Goal: Contribute content

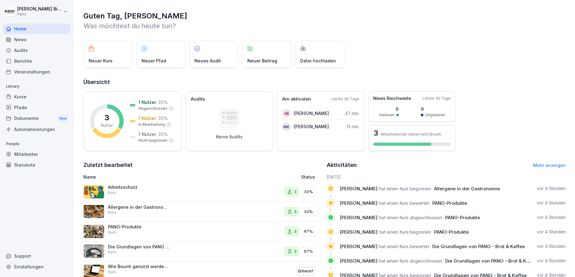
click at [27, 95] on div "Kurse" at bounding box center [36, 96] width 67 height 11
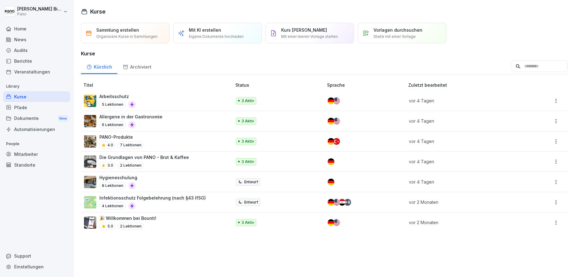
click at [154, 102] on div "Arbeitsschutz 5 Lektionen" at bounding box center [154, 100] width 141 height 15
click at [164, 140] on div "PANO-Produkte 4.0 7 Lektionen" at bounding box center [154, 141] width 141 height 15
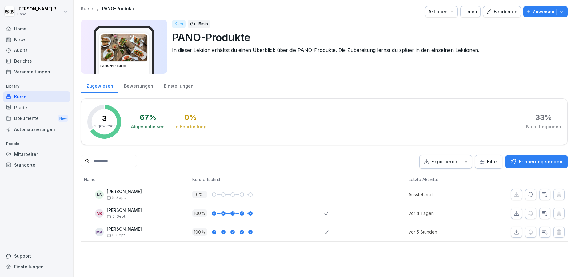
click at [38, 97] on div "Kurse" at bounding box center [36, 96] width 67 height 11
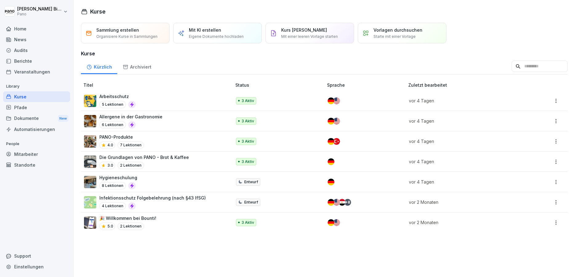
click at [147, 117] on p "Allergene in der Gastronomie" at bounding box center [130, 116] width 63 height 6
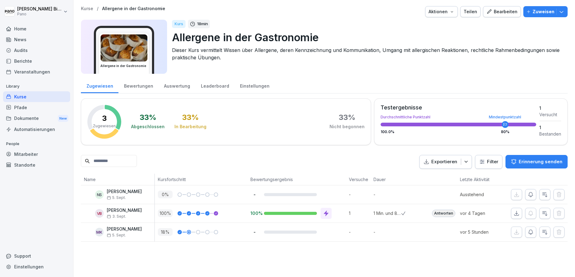
click at [489, 12] on icon "button" at bounding box center [489, 12] width 6 height 6
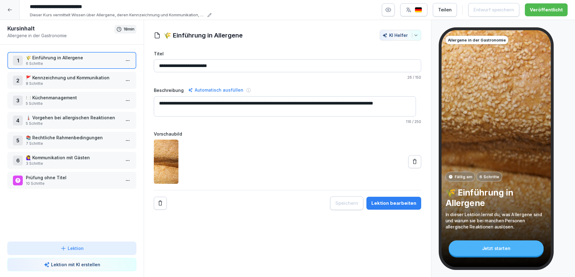
click at [37, 82] on p "8 Schritte" at bounding box center [73, 84] width 94 height 6
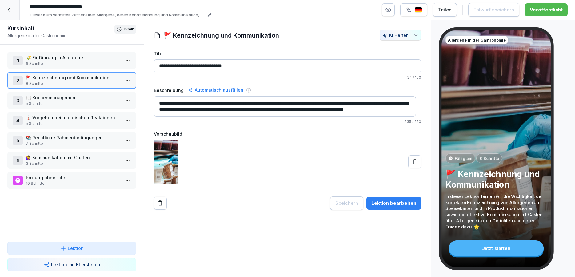
click at [84, 98] on p "🍽️ Küchenmanagement" at bounding box center [73, 97] width 94 height 6
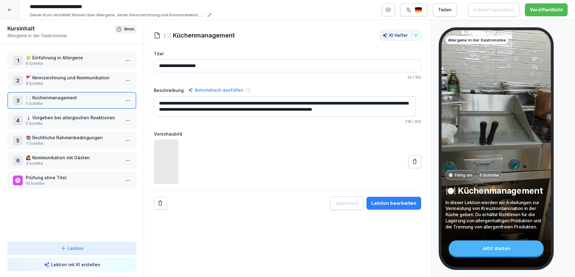
click at [87, 122] on p "5 Schritte" at bounding box center [73, 124] width 94 height 6
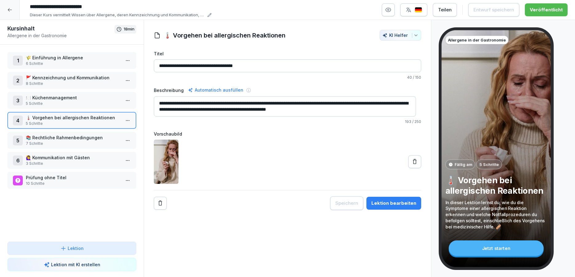
click at [77, 139] on p "📚 Rechtliche Rahmenbedingungen" at bounding box center [73, 137] width 94 height 6
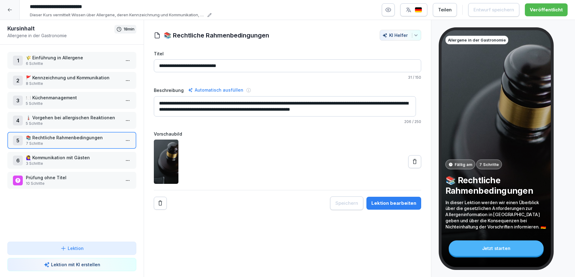
click at [69, 184] on p "10 Schritte" at bounding box center [73, 184] width 94 height 6
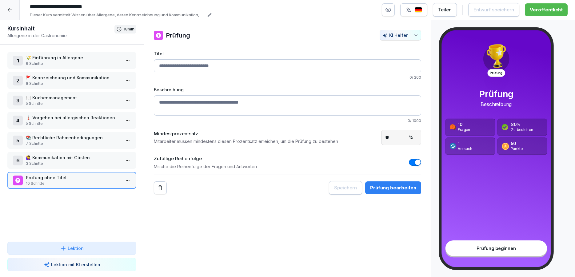
click at [126, 181] on html "**********" at bounding box center [287, 138] width 575 height 277
click at [111, 195] on div "Schritte bearbeiten" at bounding box center [99, 192] width 47 height 6
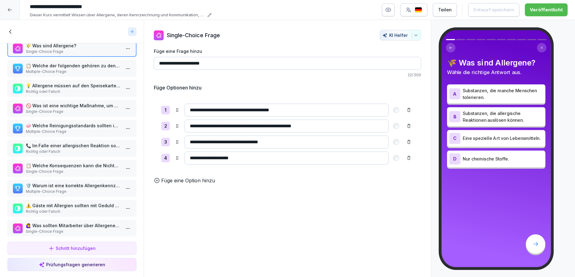
scroll to position [21, 0]
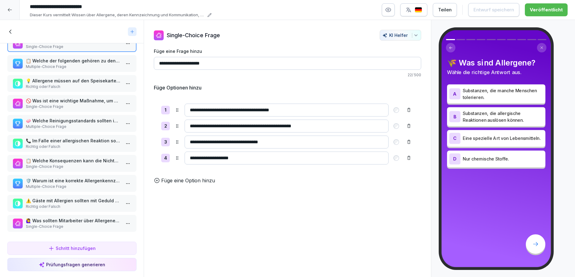
click at [83, 217] on p "🙋‍♀️ Was sollten Mitarbeiter über Allergene wissen, um Fragen der Gäste zu bean…" at bounding box center [73, 220] width 94 height 6
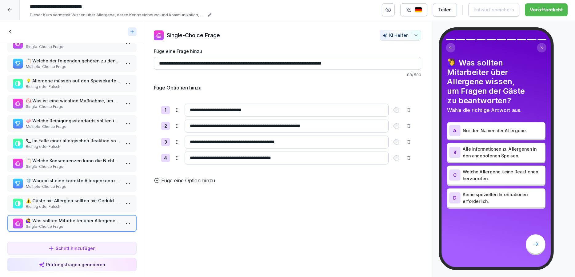
click at [80, 204] on div "⚠️ Gäste mit Allergien sollten mit Geduld und Freundlichkeit behandelt werden. …" at bounding box center [71, 203] width 129 height 17
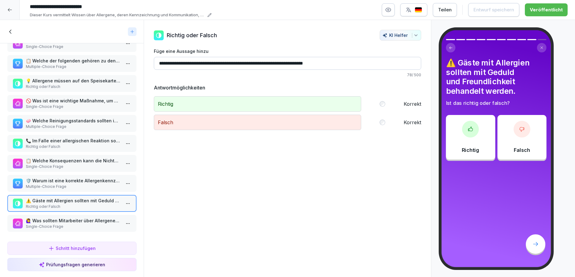
click at [79, 185] on div "🛡️ Warum ist eine korrekte Allergenkennzeichnung wichtig? Wählen Sie alle zutre…" at bounding box center [71, 183] width 129 height 17
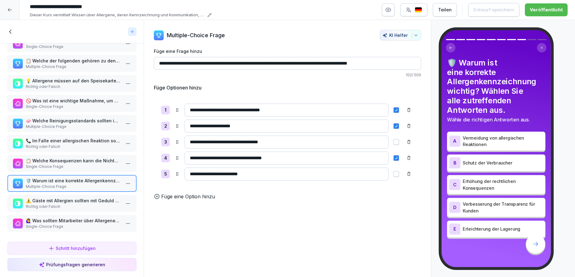
click at [77, 164] on p "Single-Choice Frage" at bounding box center [73, 167] width 94 height 6
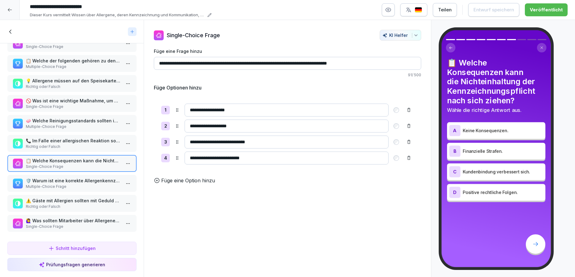
click at [61, 118] on p "🧼 Welche Reinigungsstandards sollten in der Küche beachtet werden? Wählen Sie a…" at bounding box center [73, 120] width 94 height 6
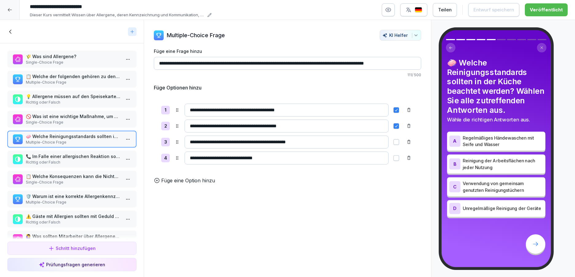
click at [59, 66] on div "🌾 Was sind Allergene? Single-Choice Frage" at bounding box center [71, 59] width 129 height 17
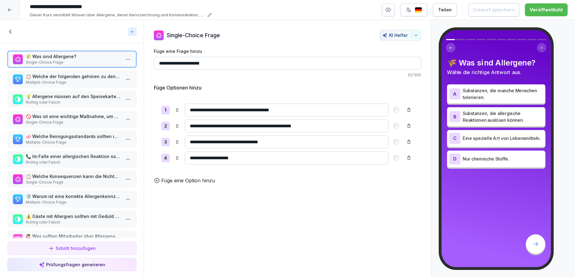
click at [68, 86] on div "📋 Welche der folgenden gehören zu den 14 Hauptallergenen? Wählen Sie alle zutre…" at bounding box center [71, 79] width 129 height 17
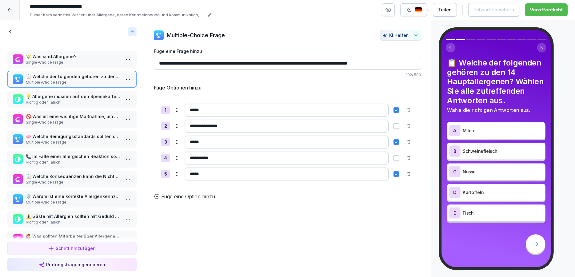
click at [83, 100] on p "Richtig oder Falsch" at bounding box center [73, 103] width 94 height 6
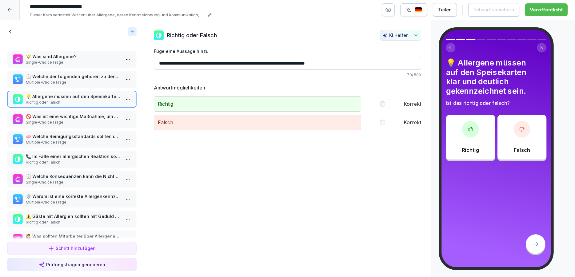
click at [81, 117] on p "🚫 Was ist eine wichtige Maßnahme, um Kreuzkontamination zu vermeiden?" at bounding box center [73, 116] width 94 height 6
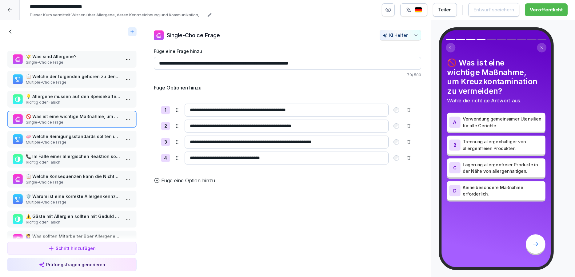
scroll to position [21, 0]
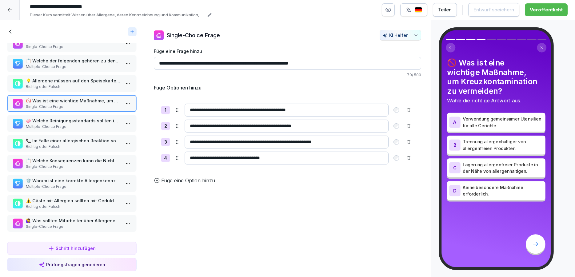
click at [81, 117] on p "🧼 Welche Reinigungsstandards sollten in der Küche beachtet werden? Wählen Sie a…" at bounding box center [73, 120] width 94 height 6
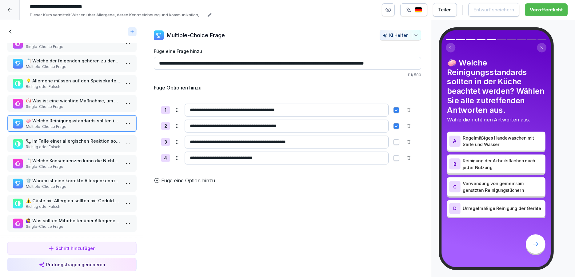
click at [82, 138] on p "📞 Im Falle einer allergischen Reaktion sollte sofort die Notrufnummer 112 gewäh…" at bounding box center [73, 141] width 94 height 6
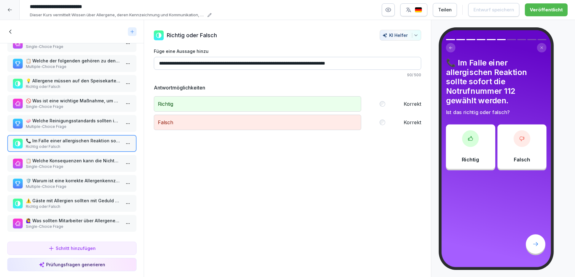
click at [78, 164] on p "Single-Choice Frage" at bounding box center [73, 167] width 94 height 6
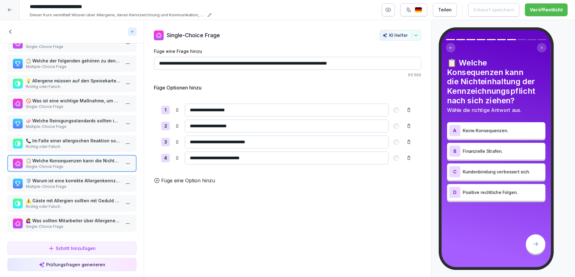
click at [77, 177] on p "🛡️ Warum ist eine korrekte Allergenkennzeichnung wichtig? Wählen Sie alle zutre…" at bounding box center [73, 180] width 94 height 6
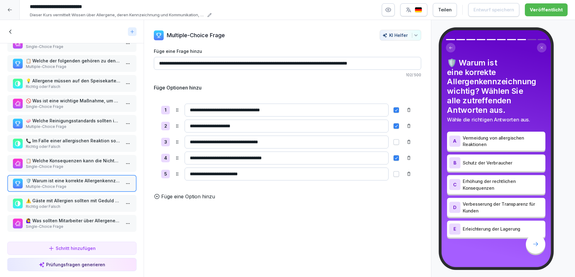
click at [61, 204] on p "Richtig oder Falsch" at bounding box center [73, 207] width 94 height 6
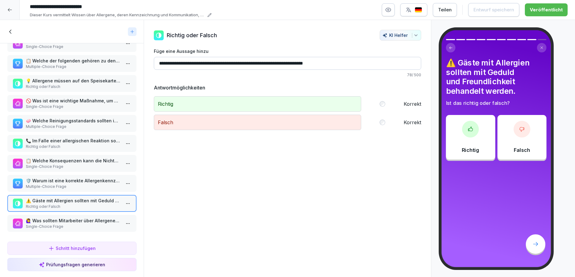
click at [60, 217] on p "🙋‍♀️ Was sollten Mitarbeiter über Allergene wissen, um Fragen der Gäste zu bean…" at bounding box center [73, 220] width 94 height 6
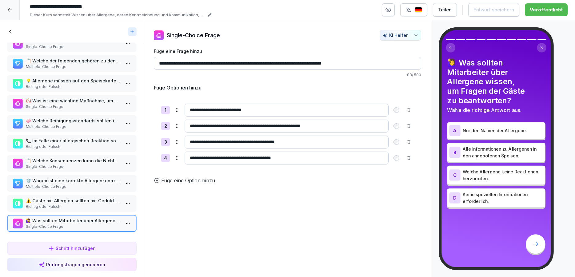
click at [12, 33] on icon at bounding box center [10, 31] width 7 height 7
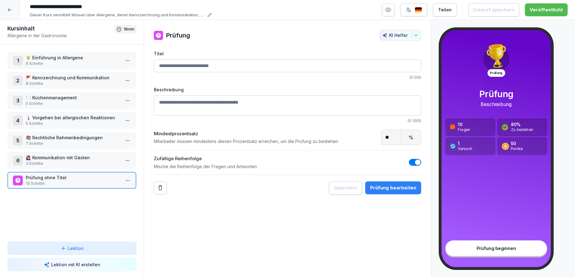
scroll to position [21, 0]
drag, startPoint x: 5, startPoint y: 2, endPoint x: 10, endPoint y: 12, distance: 10.7
click at [5, 2] on div at bounding box center [10, 10] width 20 height 20
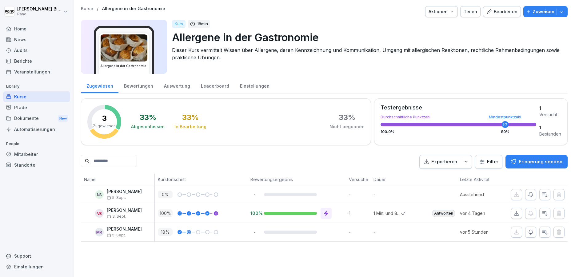
click at [40, 99] on div "Kurse" at bounding box center [36, 96] width 67 height 11
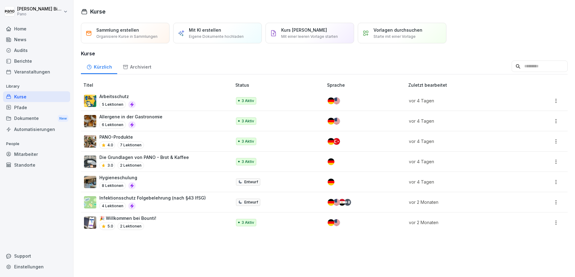
click at [133, 118] on p "Allergene in der Gastronomie" at bounding box center [130, 116] width 63 height 6
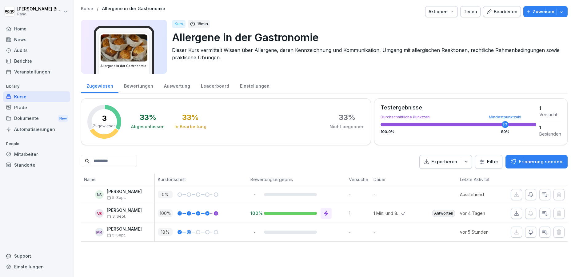
click at [497, 13] on div "Bearbeiten" at bounding box center [501, 11] width 31 height 7
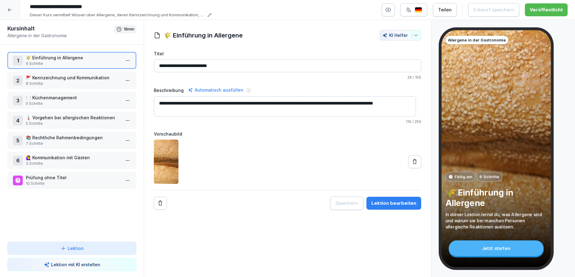
click at [121, 62] on html "**********" at bounding box center [287, 138] width 575 height 277
click at [103, 73] on div "Schritte bearbeiten" at bounding box center [99, 72] width 47 height 6
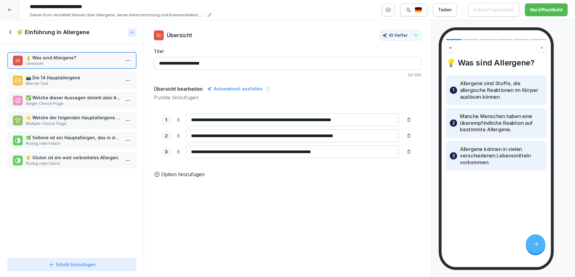
click at [67, 101] on p "Single-Choice Frage" at bounding box center [73, 104] width 94 height 6
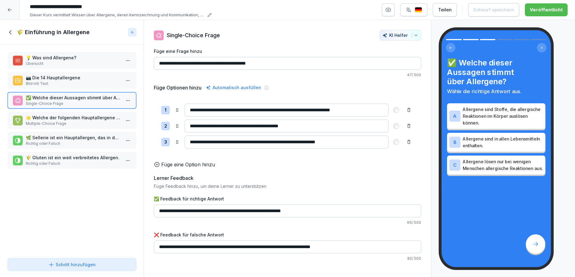
click at [64, 123] on p "Multiple-Choice Frage" at bounding box center [73, 124] width 94 height 6
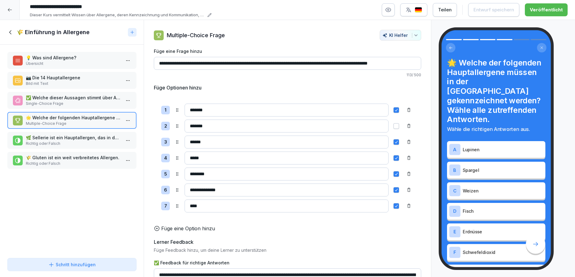
click at [202, 109] on input "*******" at bounding box center [286, 110] width 204 height 13
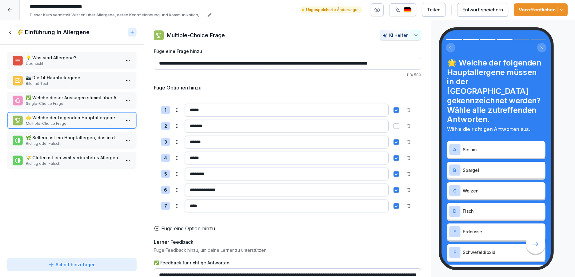
type input "*****"
click at [491, 6] on button "Entwurf speichern" at bounding box center [482, 10] width 51 height 14
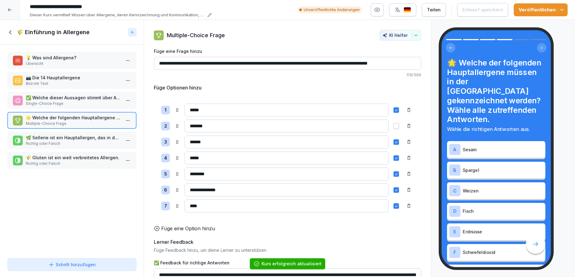
click at [548, 11] on div "Veröffentlichen" at bounding box center [540, 9] width 44 height 7
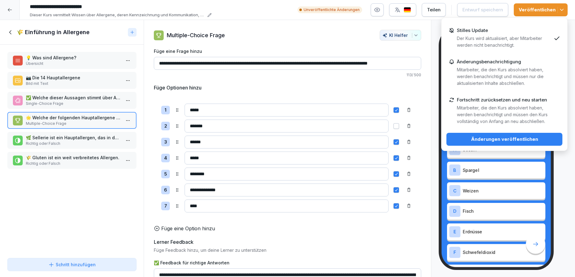
click at [499, 139] on div "Änderungen veröffentlichen" at bounding box center [504, 139] width 106 height 7
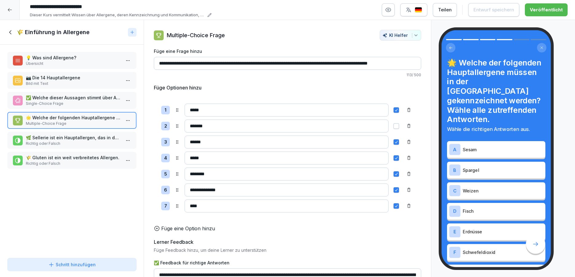
click at [10, 30] on icon at bounding box center [10, 32] width 7 height 7
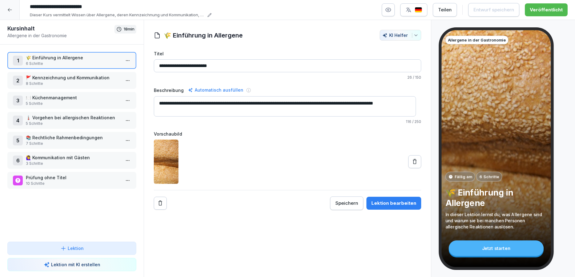
click at [10, 7] on icon at bounding box center [9, 9] width 5 height 5
